Goal: Contribute content: Add original content to the website for others to see

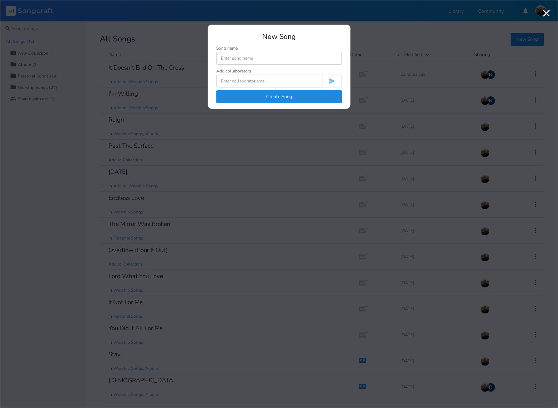
click at [267, 61] on input at bounding box center [279, 58] width 126 height 13
type input "Desert"
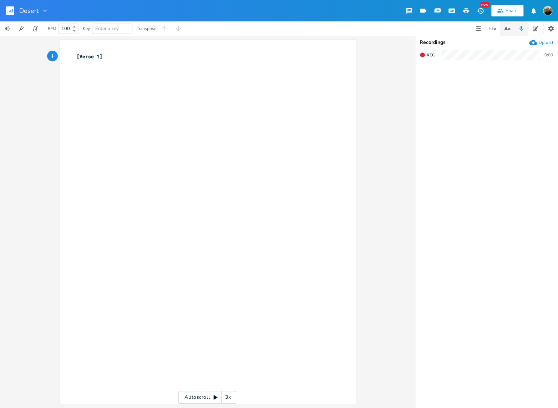
click at [503, 32] on icon "button" at bounding box center [507, 28] width 9 height 9
click at [492, 30] on icon "button" at bounding box center [492, 28] width 1 height 3
click at [490, 99] on span "Generate" at bounding box center [491, 98] width 20 height 7
click at [492, 98] on span "Generate" at bounding box center [491, 98] width 20 height 7
click at [182, 129] on div "xxxxxxxxxx [Verse 1] ​" at bounding box center [212, 228] width 275 height 355
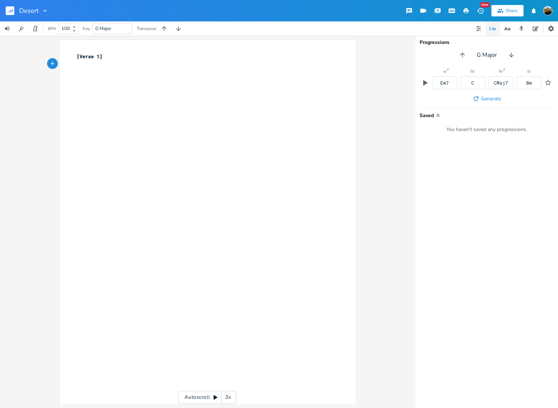
click at [158, 117] on div "xxxxxxxxxx [Verse 1] ​" at bounding box center [212, 228] width 275 height 355
type textarea "I've"
click at [425, 82] on icon "button" at bounding box center [425, 82] width 4 height 5
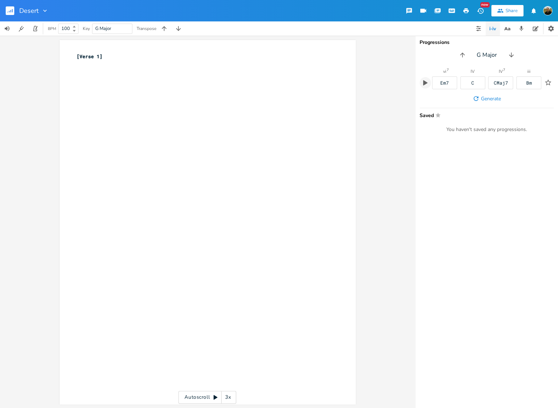
click at [479, 60] on div "G Major" at bounding box center [486, 54] width 143 height 11
click at [514, 54] on icon "button" at bounding box center [510, 54] width 7 height 7
click at [465, 53] on button "button" at bounding box center [460, 54] width 11 height 11
click at [465, 53] on icon "button" at bounding box center [462, 54] width 7 height 7
click at [465, 53] on button "button" at bounding box center [462, 54] width 11 height 11
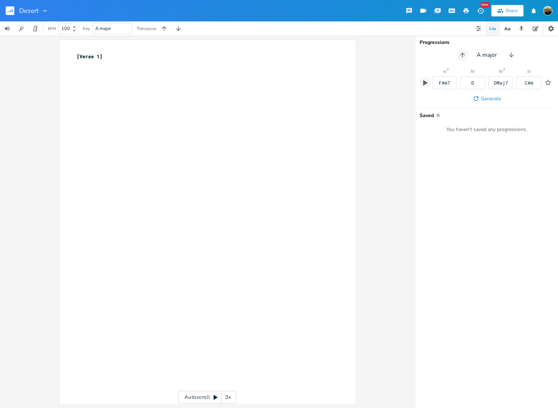
click at [465, 53] on icon "button" at bounding box center [462, 54] width 7 height 7
click at [465, 53] on button "button" at bounding box center [460, 54] width 11 height 11
click at [465, 53] on icon "button" at bounding box center [462, 54] width 7 height 7
click at [457, 49] on button "button" at bounding box center [462, 54] width 11 height 11
click at [455, 49] on button "button" at bounding box center [460, 54] width 11 height 11
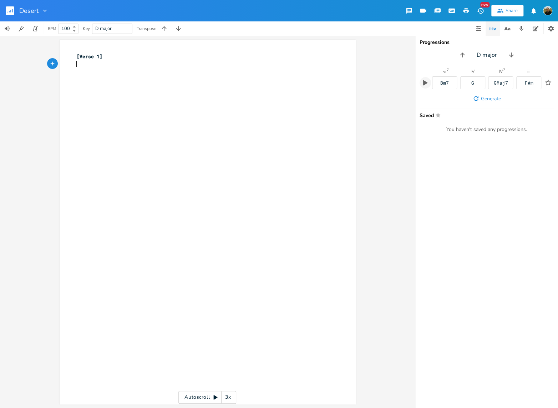
drag, startPoint x: 244, startPoint y: 267, endPoint x: 236, endPoint y: 264, distance: 8.0
click at [241, 266] on div "xxxxxxxxxx [Verse 1] ​" at bounding box center [212, 228] width 275 height 355
type textarea "[Chorus]"
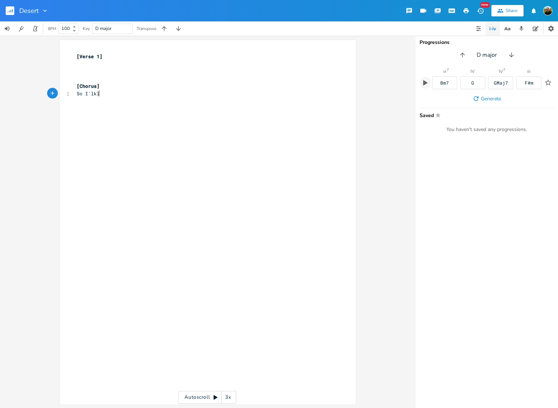
type textarea "So I'lkl"
type textarea "l;"
type textarea "just keep my eyes on you"
click at [507, 25] on icon "button" at bounding box center [507, 28] width 9 height 9
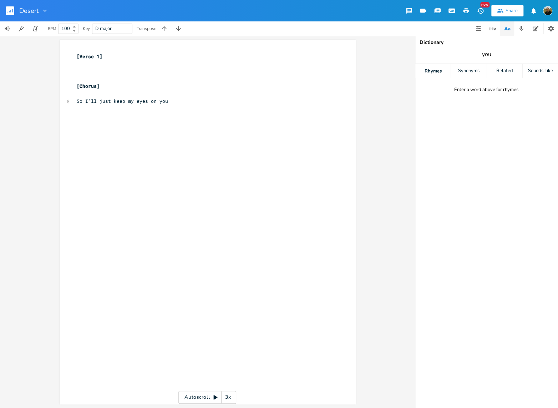
type input "you"
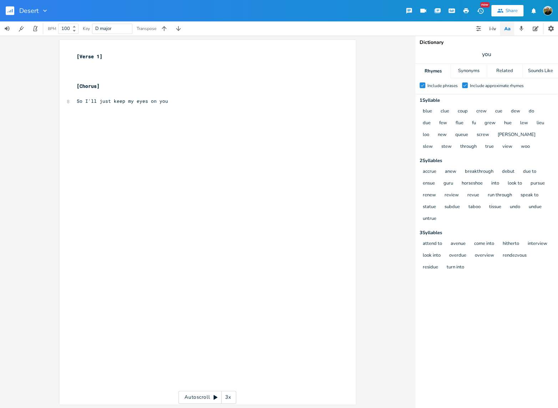
drag, startPoint x: 66, startPoint y: 148, endPoint x: 62, endPoint y: 148, distance: 3.9
click at [63, 148] on div "xxxxxxxxxx [Verse 1] ​ ​ ​ [Chorus] ​ 8 So I'll just keep my eyes on you ​ ​" at bounding box center [208, 222] width 296 height 364
click at [96, 126] on div "xxxxxxxxxx [Verse 1] ​ ​ ​ [Chorus] ​ 8 So I'll just keep my eyes on you ​ ​" at bounding box center [212, 228] width 275 height 355
type textarea "Your the cloud of"
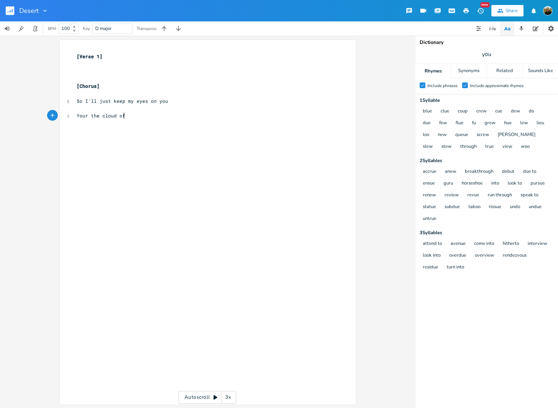
scroll to position [0, 37]
type textarea "d of fire byt"
type textarea "fire by night,"
type textarea "Your the"
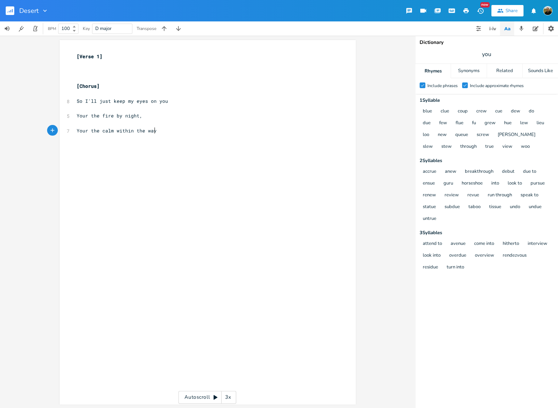
scroll to position [0, 66]
type textarea "Your the calm within the waves,"
type textarea "Your"
drag, startPoint x: 89, startPoint y: 130, endPoint x: 65, endPoint y: 131, distance: 23.6
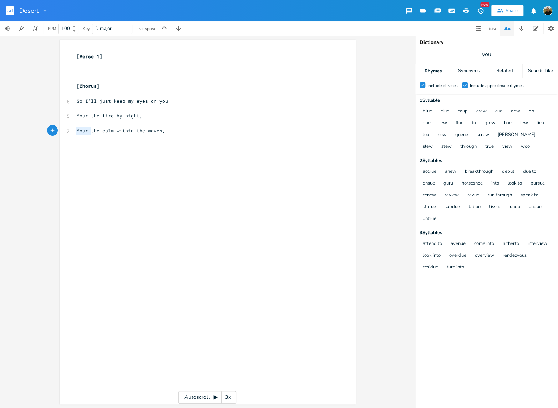
click at [75, 131] on div "7 Your the calm within the waves," at bounding box center [204, 130] width 258 height 7
type textarea "T"
click at [158, 133] on pre "The calm within the waves," at bounding box center [204, 130] width 258 height 7
click at [10, 11] on icon "button" at bounding box center [10, 11] width 1 height 2
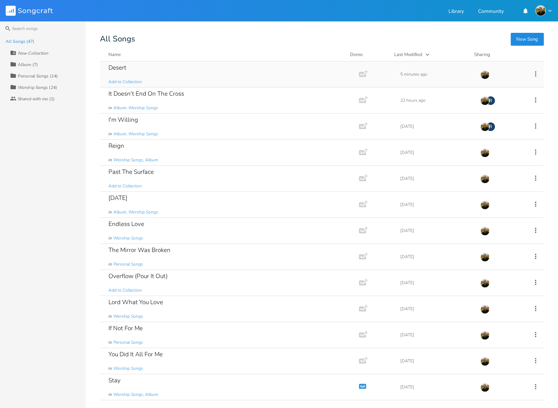
click at [533, 74] on icon at bounding box center [535, 74] width 8 height 8
click at [501, 148] on li "[PERSON_NAME]" at bounding box center [502, 145] width 57 height 12
